Goal: Find specific page/section: Find specific page/section

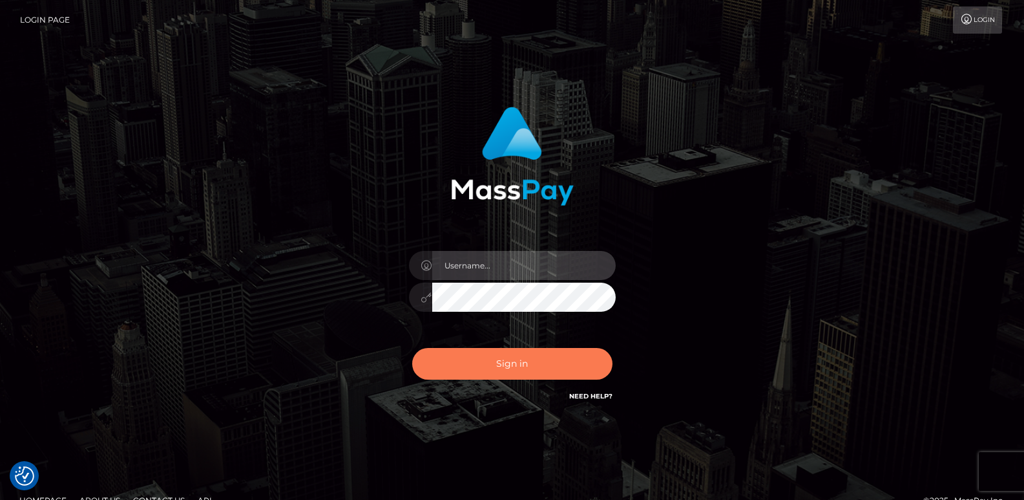
type input "[DOMAIN_NAME]"
click at [483, 365] on button "Sign in" at bounding box center [512, 364] width 200 height 32
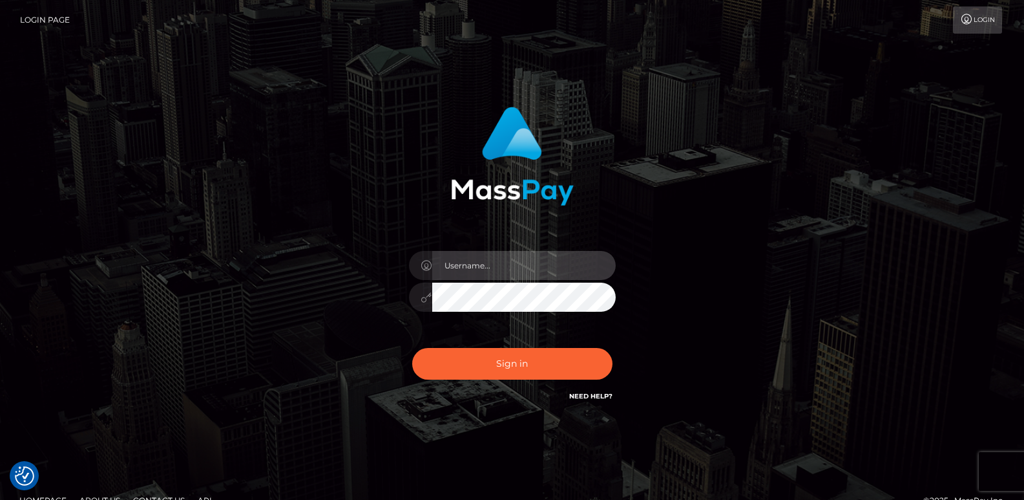
type input "[DOMAIN_NAME]"
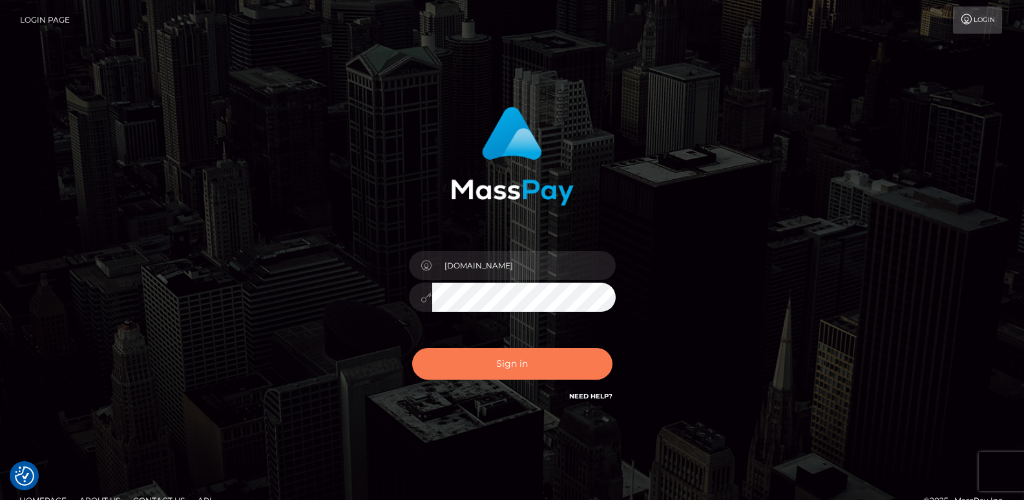
click at [483, 365] on button "Sign in" at bounding box center [512, 364] width 200 height 32
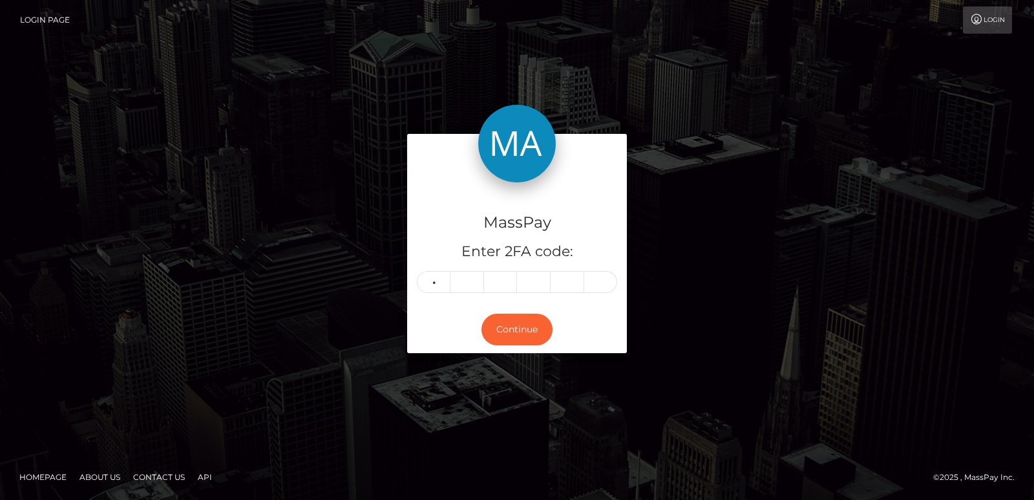
type input "6"
type input "9"
type input "8"
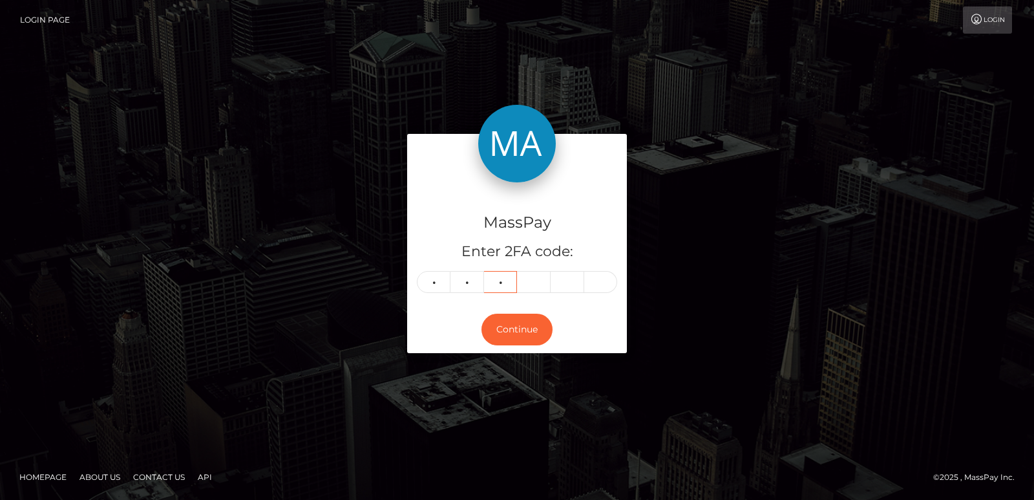
type input "0"
type input "2"
type input "8"
type input "9"
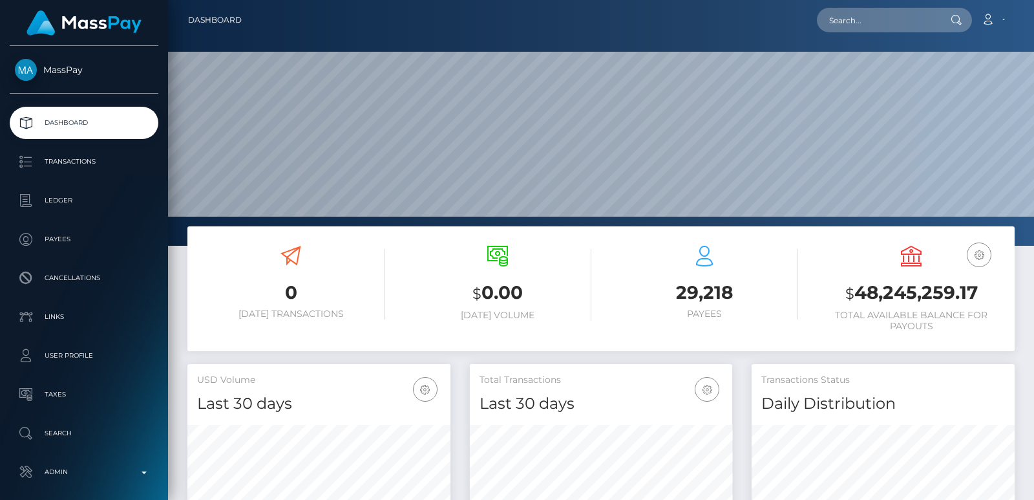
scroll to position [229, 262]
click at [854, 21] on input "text" at bounding box center [878, 20] width 122 height 25
paste input "della.rimskaya@mail.ru"
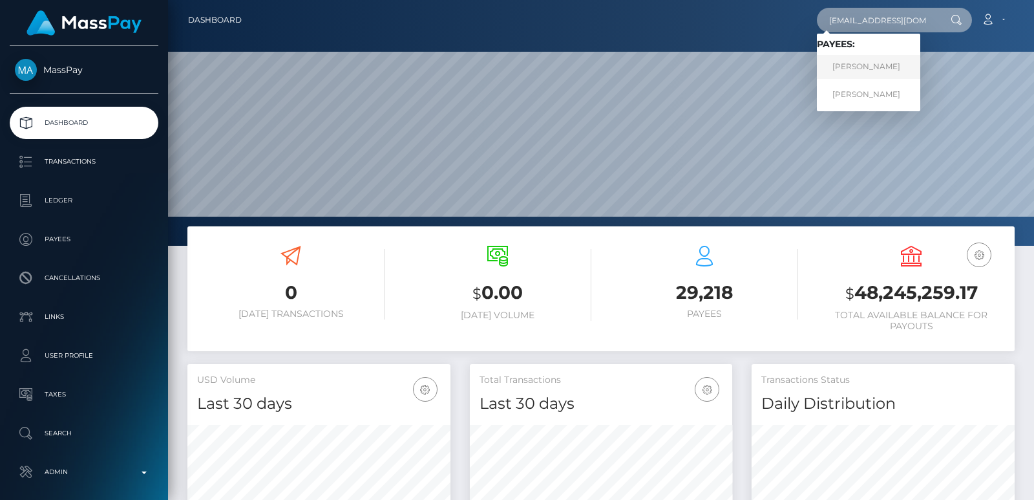
type input "della.rimskaya@mail.ru"
click at [852, 65] on link "Adelina Peantcovschi" at bounding box center [868, 67] width 103 height 24
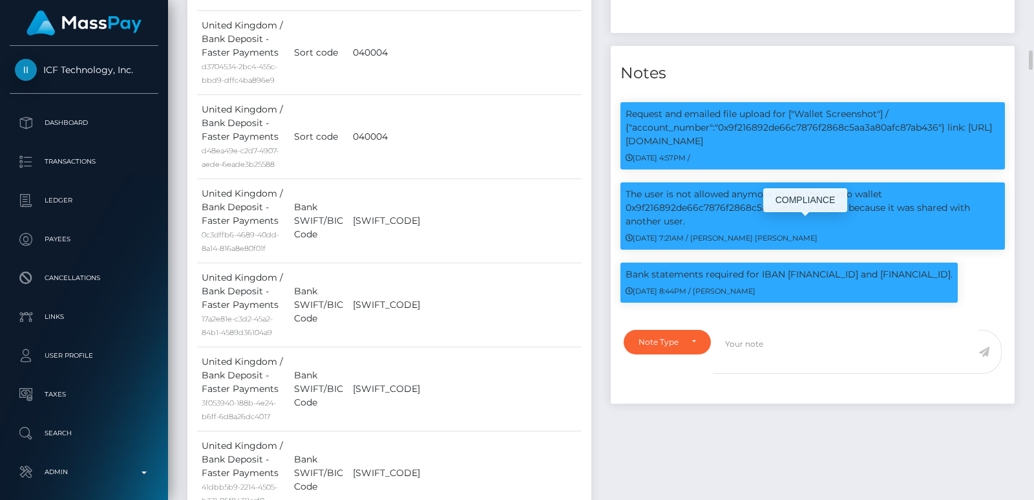
scroll to position [155, 262]
drag, startPoint x: 625, startPoint y: 227, endPoint x: 768, endPoint y: 259, distance: 146.5
click at [768, 169] on div "Request and emailed file upload for ["Wallet Screenshot"] / {"account_number":"…" at bounding box center [813, 135] width 385 height 67
copy p "Request and emailed file upload for ["Wallet Screenshot"] / {"account_number":"…"
click at [549, 235] on td "MONZGB2L" at bounding box center [464, 220] width 233 height 84
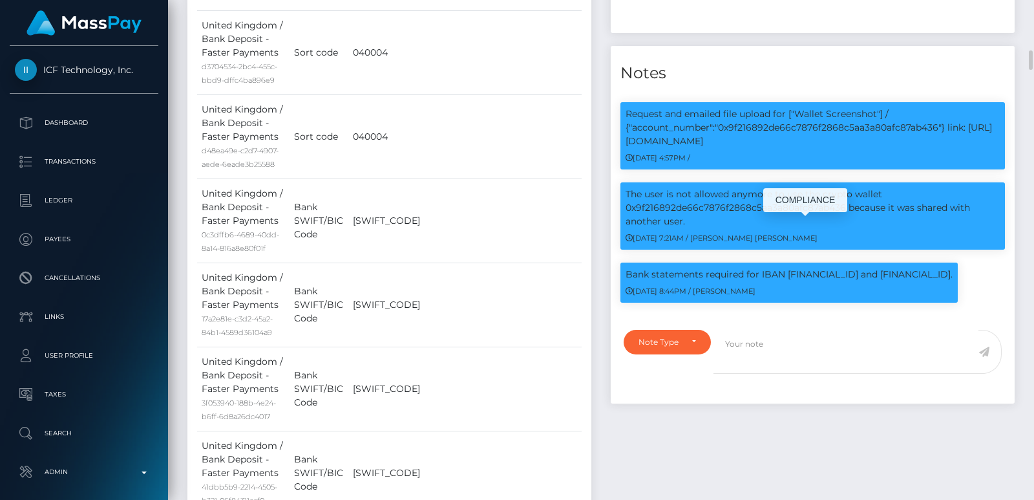
drag, startPoint x: 798, startPoint y: 224, endPoint x: 923, endPoint y: 256, distance: 129.5
click at [923, 148] on p "Request and emailed file upload for ["Wallet Screenshot"] / {"account_number":"…" at bounding box center [813, 127] width 374 height 41
copy p "Wallet Screenshot"] / {"account_number":"0x9f216892de66c7876f2868c5aa3a80afc87a…"
drag, startPoint x: 626, startPoint y: 386, endPoint x: 773, endPoint y: 409, distance: 149.1
click at [773, 281] on p "Bank statements required for IBAN GB94REVO00997007432173 and GB35MONZ0400046316…" at bounding box center [789, 275] width 327 height 14
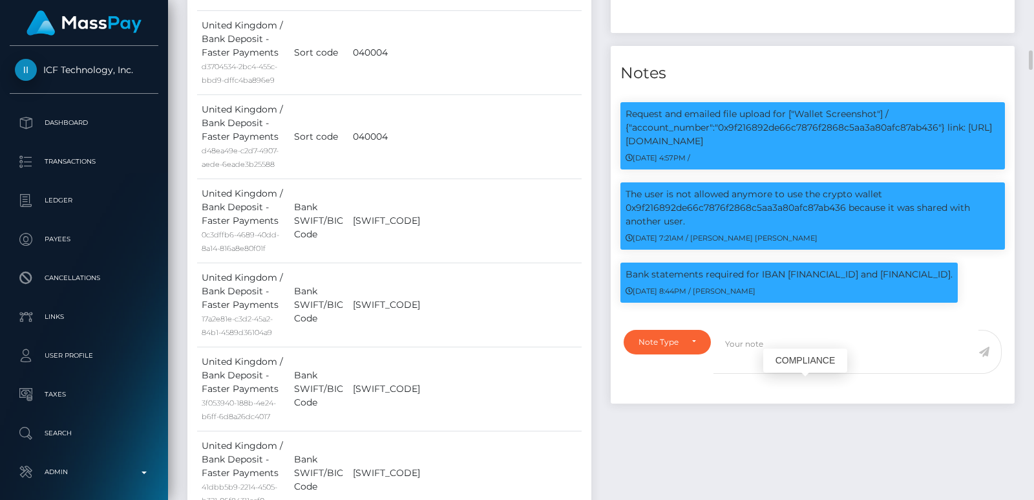
copy p "Bank statements required for IBAN GB94REVO00997007432173 and GB35MONZ0400046316…"
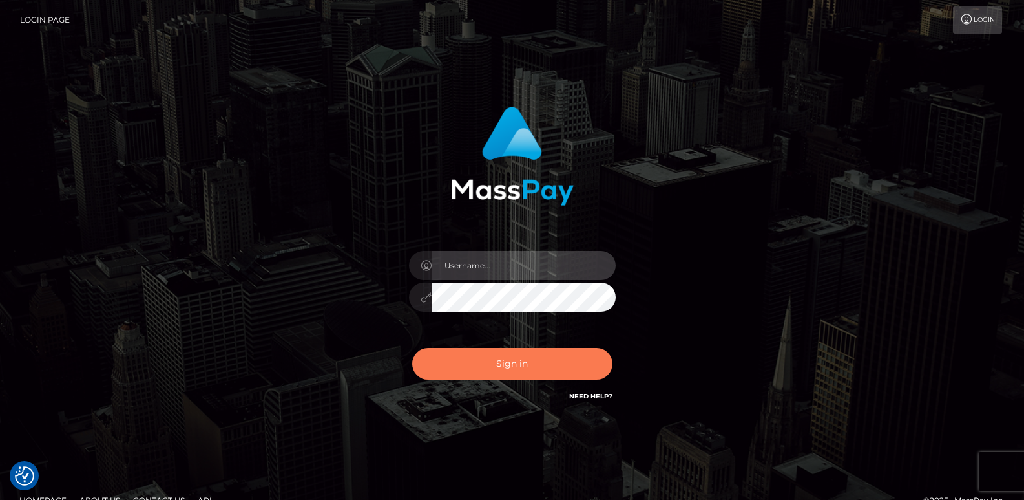
type input "[DOMAIN_NAME]"
click at [475, 367] on button "Sign in" at bounding box center [512, 364] width 200 height 32
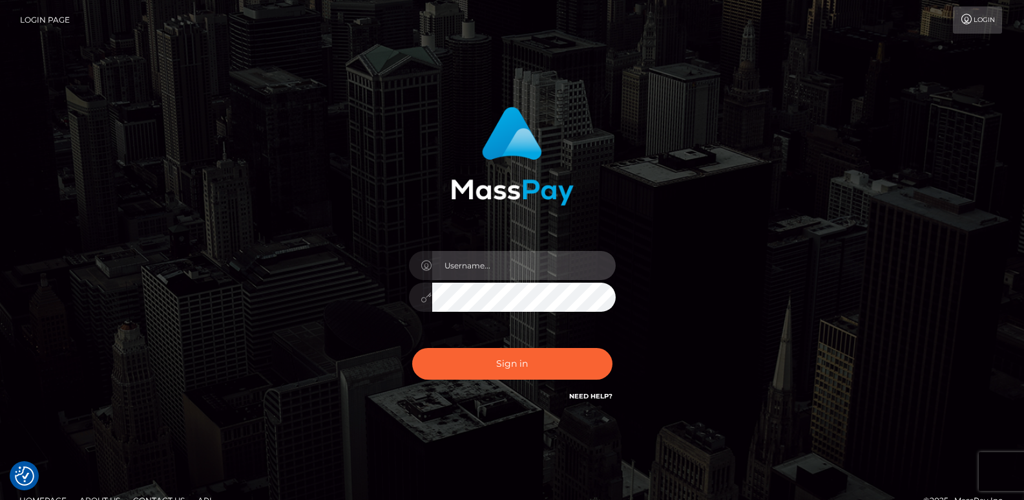
type input "[DOMAIN_NAME]"
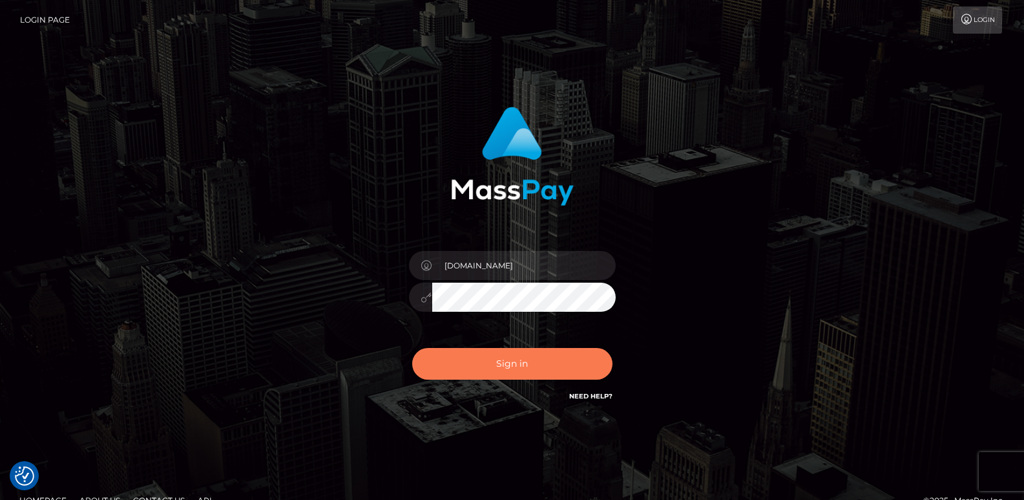
click at [475, 367] on button "Sign in" at bounding box center [512, 364] width 200 height 32
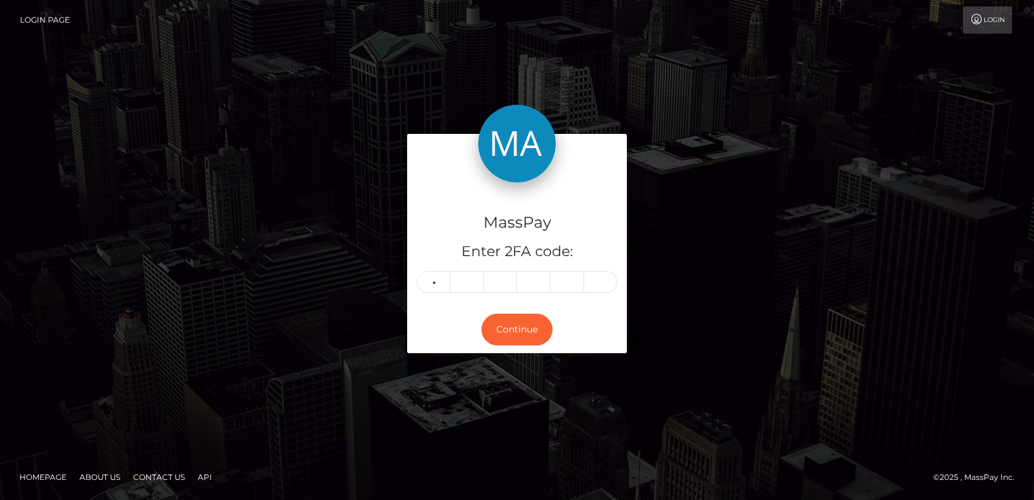
type input "3"
type input "9"
type input "7"
type input "9"
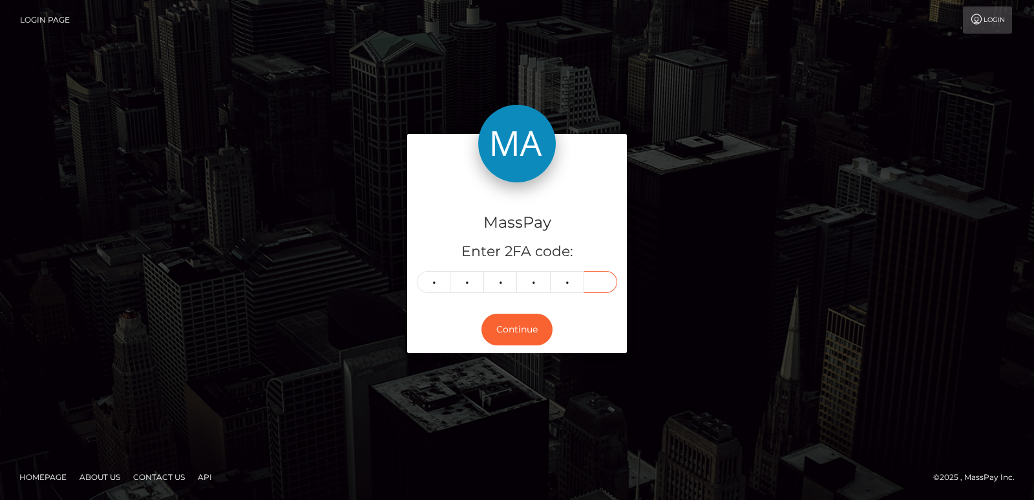
type input "2"
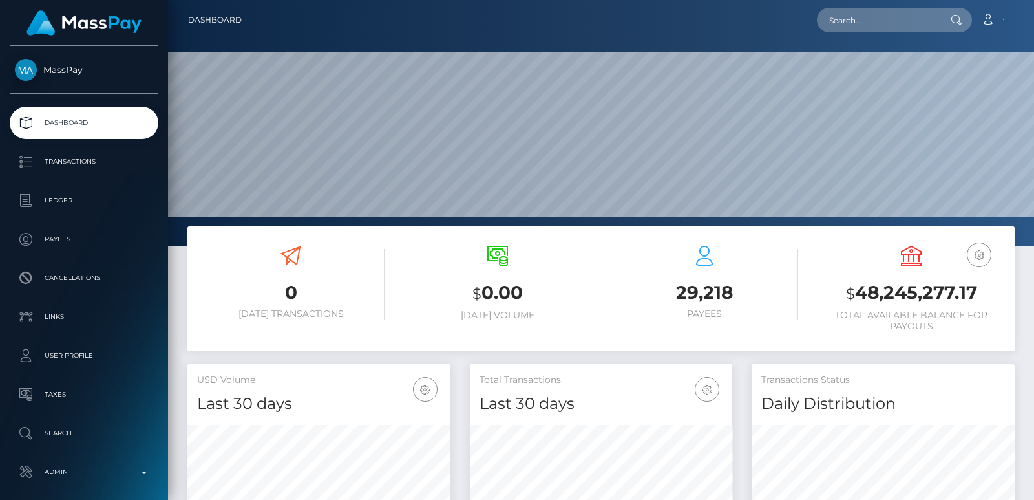
scroll to position [229, 262]
click at [865, 13] on input "text" at bounding box center [878, 20] width 122 height 25
paste input "nahanomalocin@gmail.com"
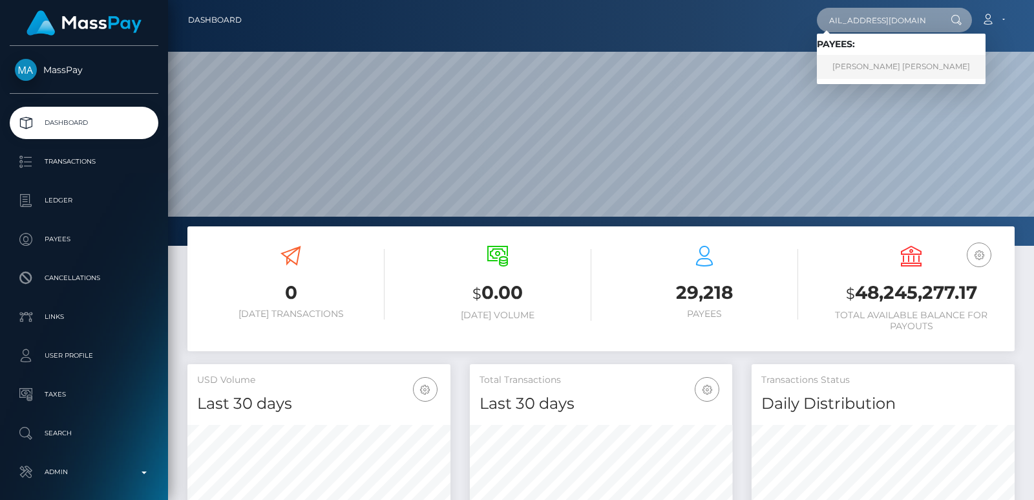
type input "nahanomalocin@gmail.com"
click at [887, 69] on link "NICOLA MAURA MONAHAN" at bounding box center [901, 67] width 169 height 24
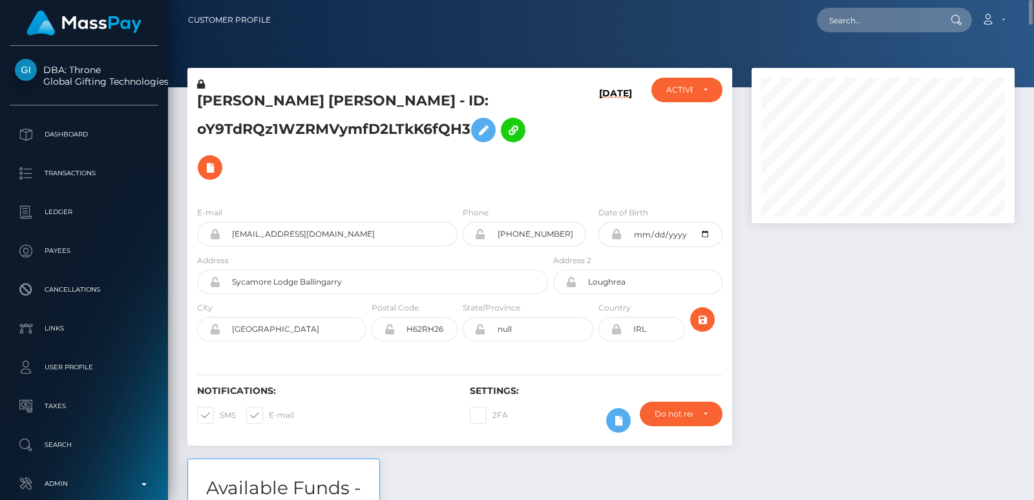
click at [215, 100] on h5 "NICOLA MAURA MONAHAN - ID: oY9TdRQz1WZRMVymfD2LTkK6fQH3" at bounding box center [369, 138] width 344 height 95
copy h5 "NICOLA"
